Goal: Learn about a topic: Learn about a topic

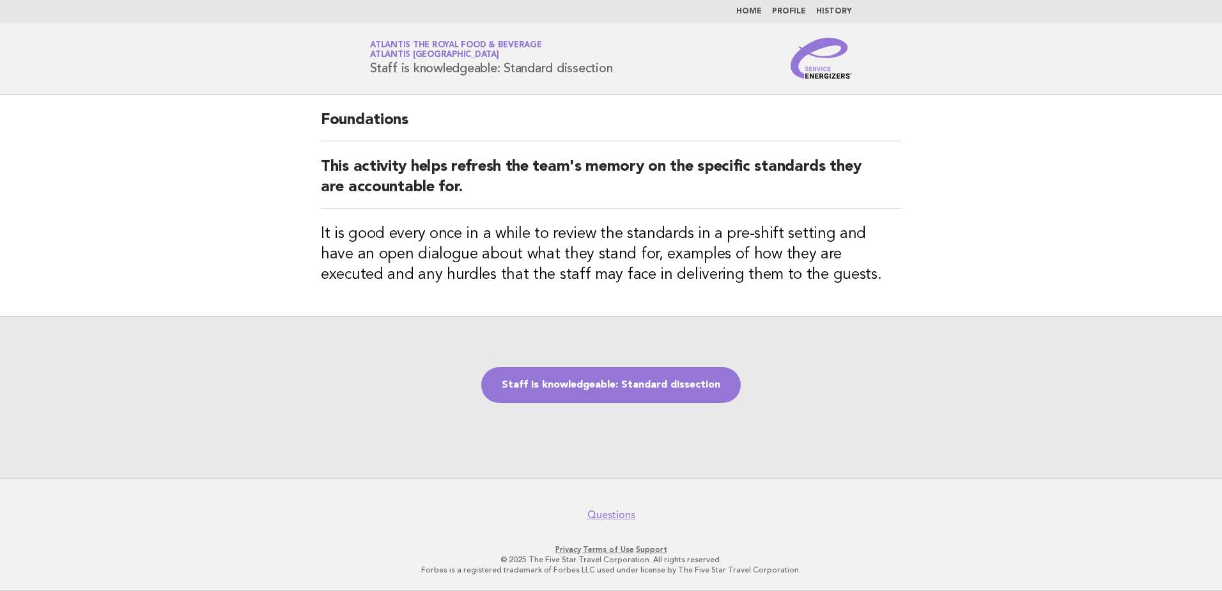
click at [827, 73] on img at bounding box center [821, 58] width 61 height 41
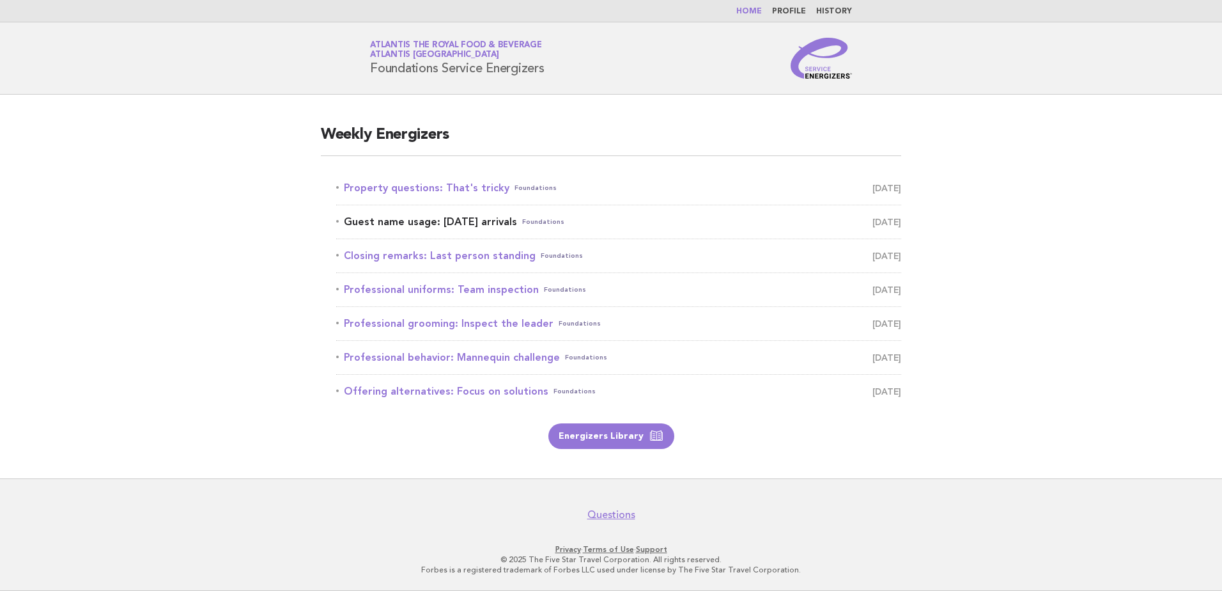
click at [504, 224] on link "Guest name usage: Today's arrivals Foundations September 1" at bounding box center [618, 222] width 565 height 18
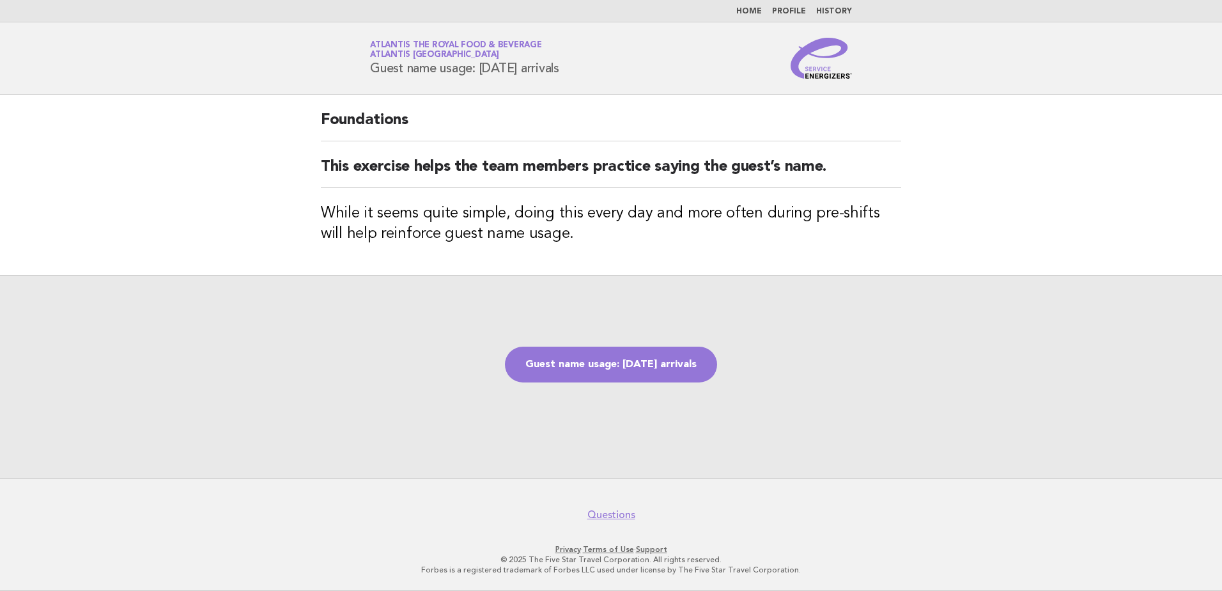
click at [829, 72] on img at bounding box center [821, 58] width 61 height 41
click at [832, 74] on img at bounding box center [821, 58] width 61 height 41
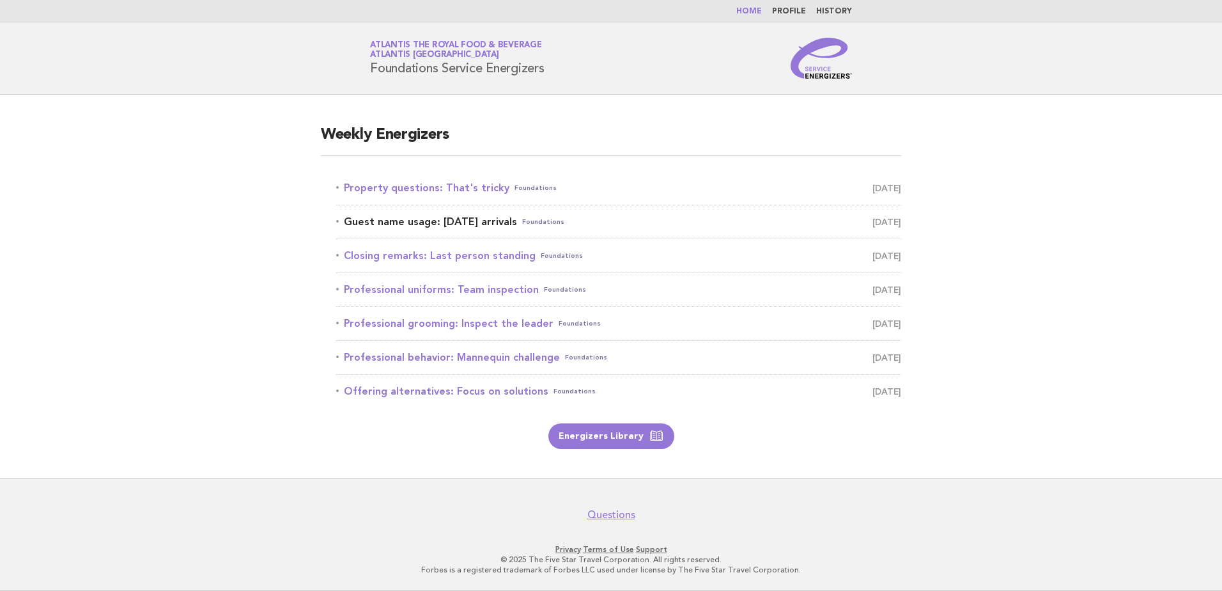
click at [452, 223] on link "Guest name usage: [DATE] arrivals Foundations [DATE]" at bounding box center [618, 222] width 565 height 18
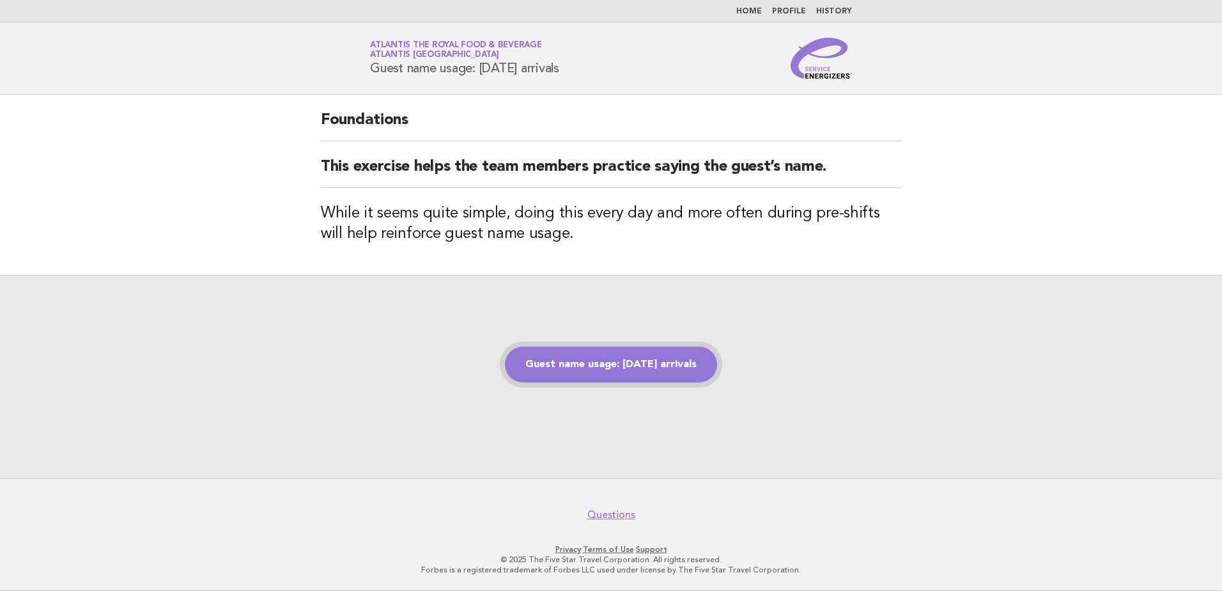
click at [662, 371] on link "Guest name usage: Today's arrivals" at bounding box center [611, 364] width 212 height 36
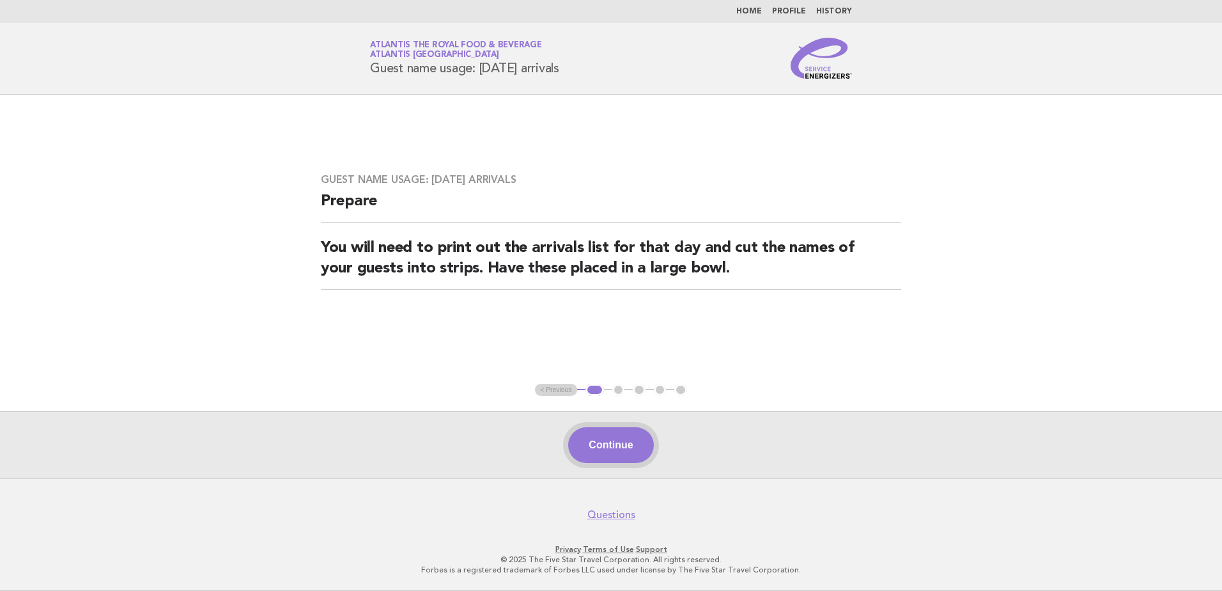
click at [586, 435] on button "Continue" at bounding box center [610, 445] width 85 height 36
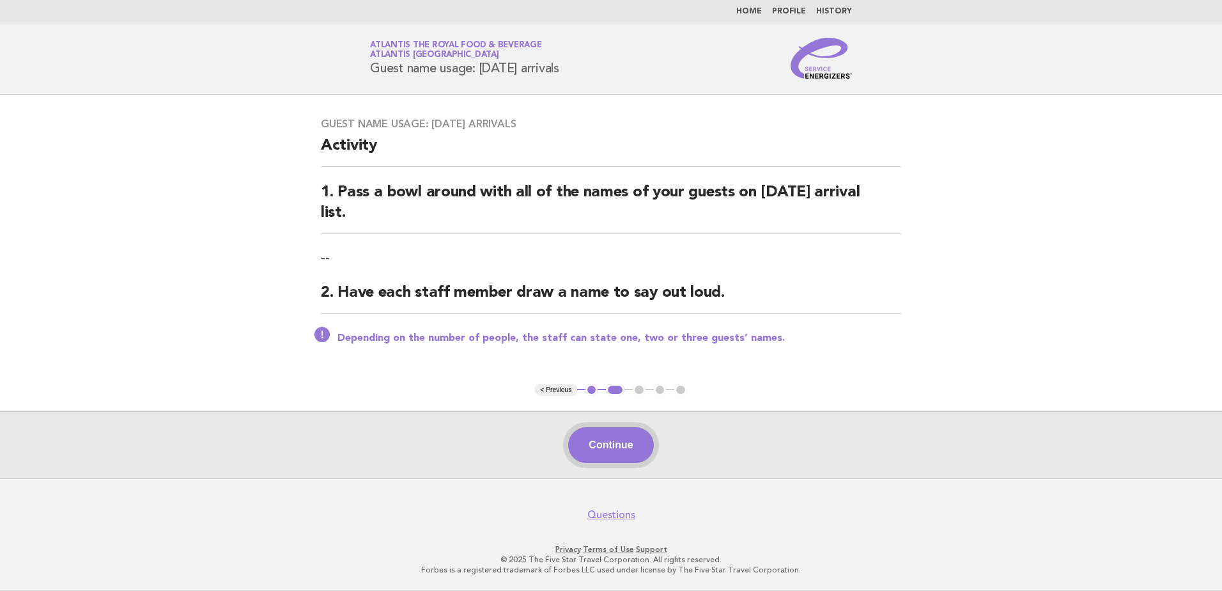
click at [593, 436] on button "Continue" at bounding box center [610, 445] width 85 height 36
